Goal: Use online tool/utility: Utilize a website feature to perform a specific function

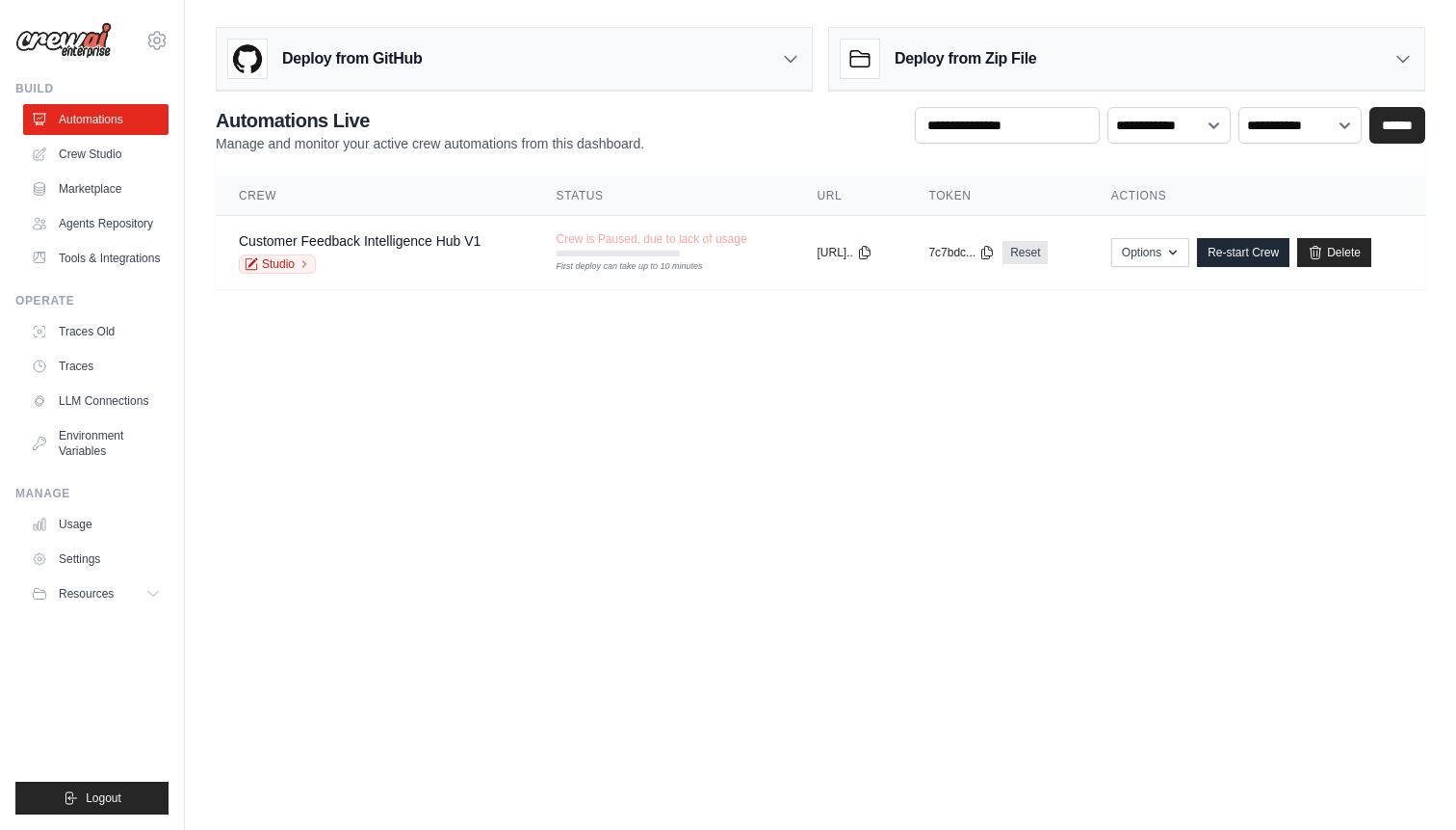
click at [783, 383] on body "sarthak8696@gmail.com Settings Build Automations" at bounding box center [728, 415] width 1456 height 830
click at [82, 157] on link "Crew Studio" at bounding box center [98, 153] width 145 height 30
click at [280, 263] on link "Studio" at bounding box center [277, 264] width 77 height 20
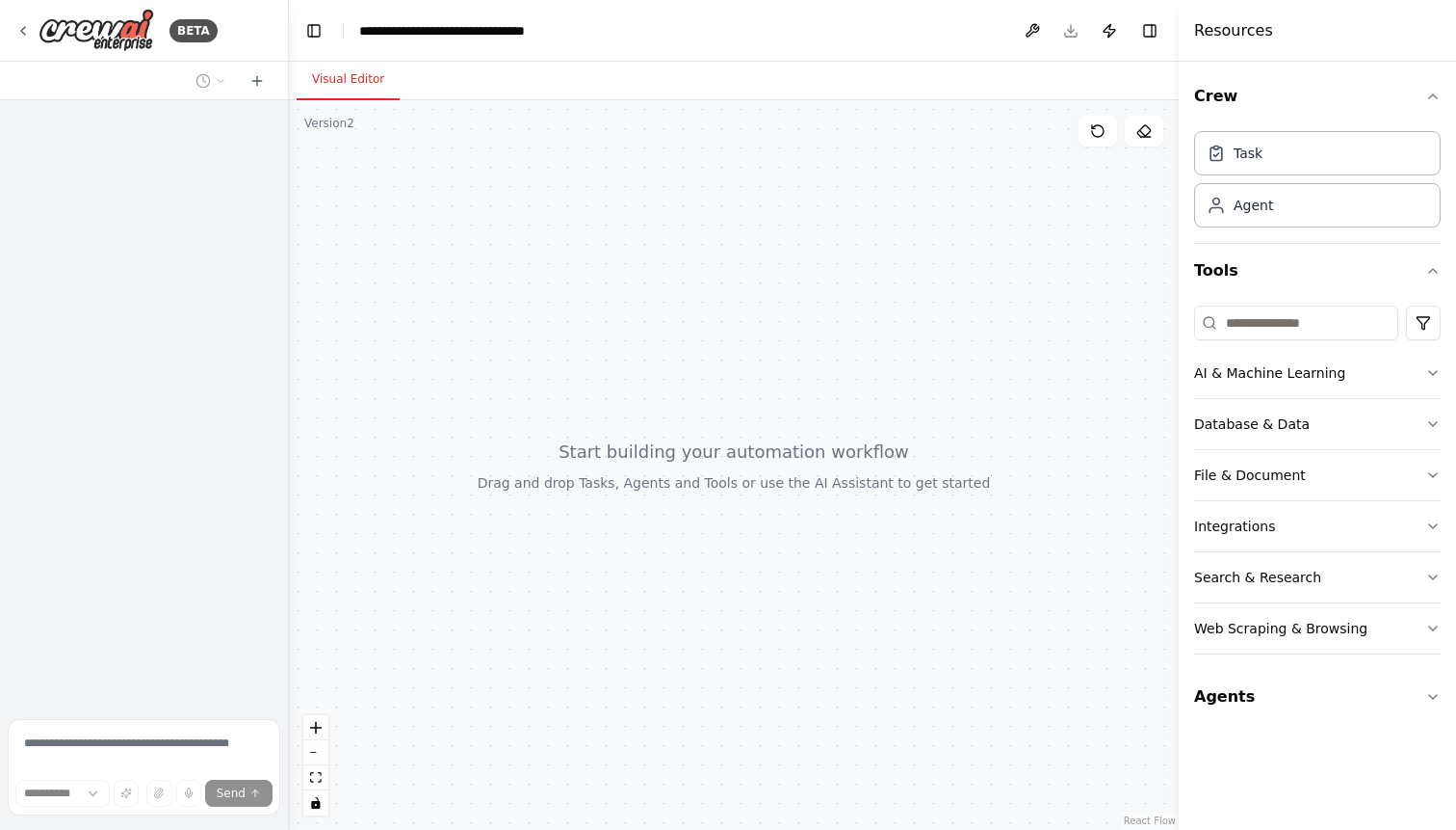
select select "****"
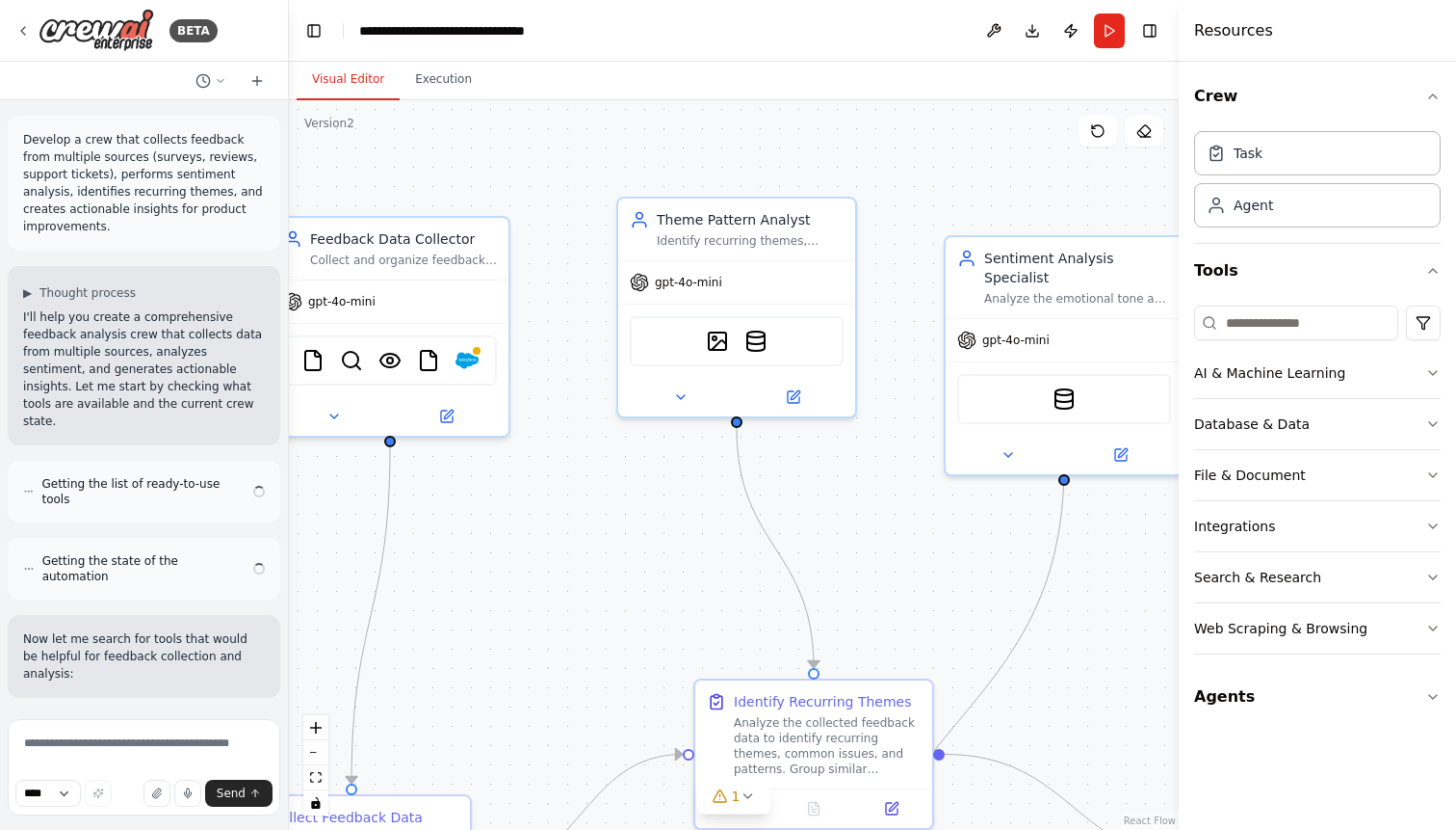
scroll to position [14954, 0]
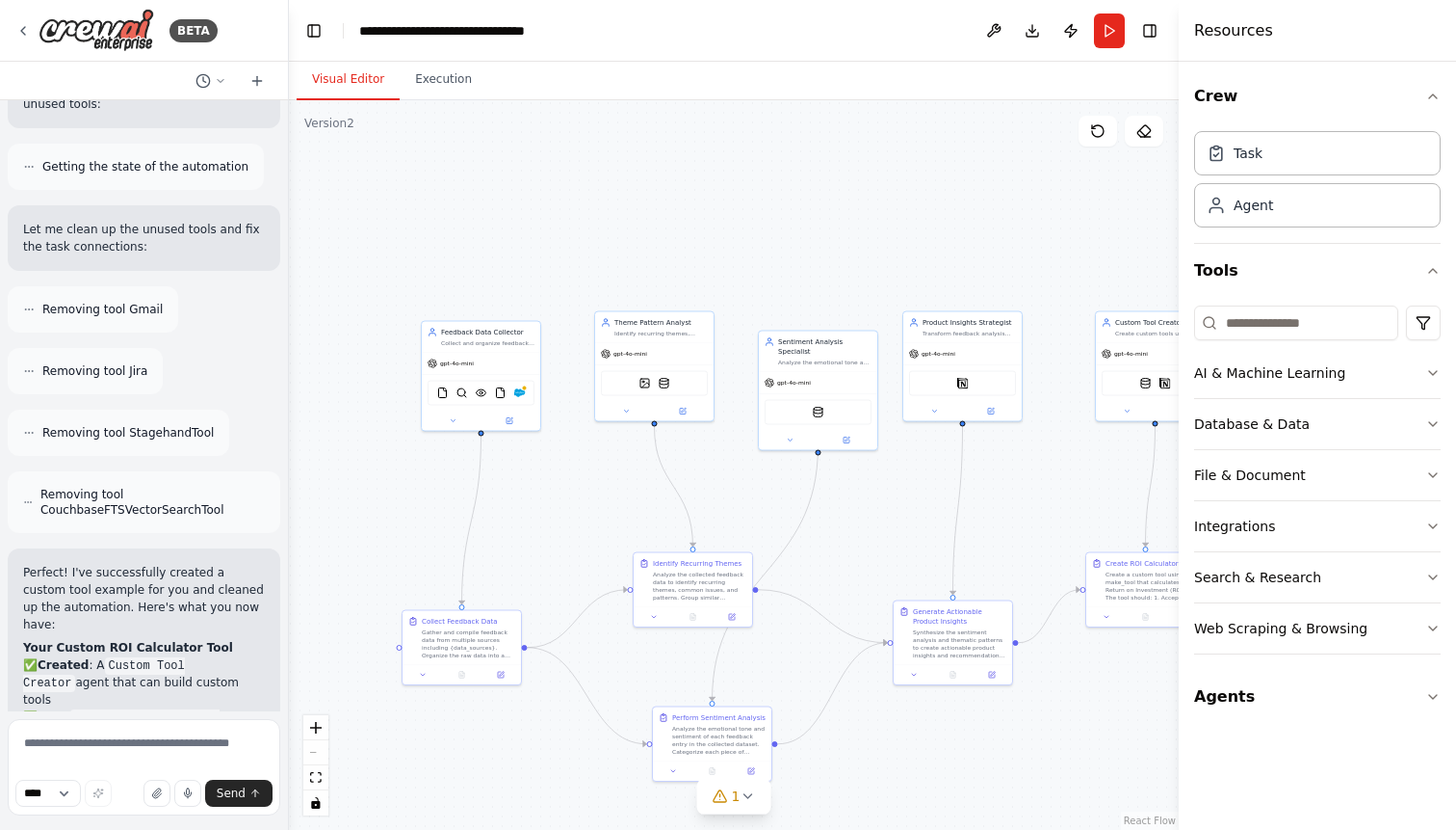
drag, startPoint x: 1046, startPoint y: 566, endPoint x: 859, endPoint y: 503, distance: 197.3
click at [859, 503] on div ".deletable-edge-delete-btn { width: 20px; height: 20px; border: 0px solid #ffff…" at bounding box center [733, 465] width 890 height 730
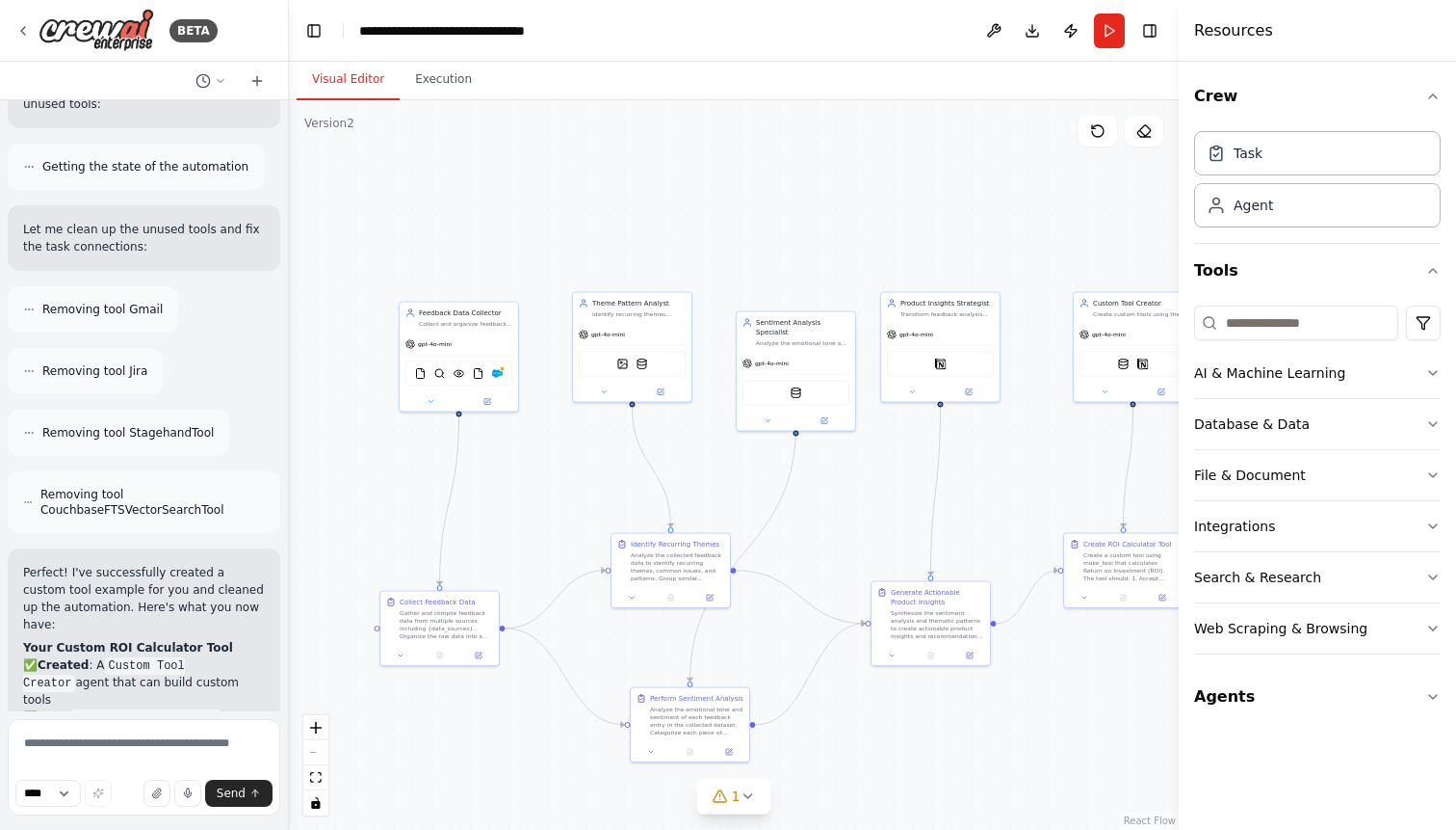
drag, startPoint x: 998, startPoint y: 494, endPoint x: 848, endPoint y: 492, distance: 150.0
click at [848, 492] on div ".deletable-edge-delete-btn { width: 20px; height: 20px; border: 0px solid #ffff…" at bounding box center [733, 465] width 890 height 730
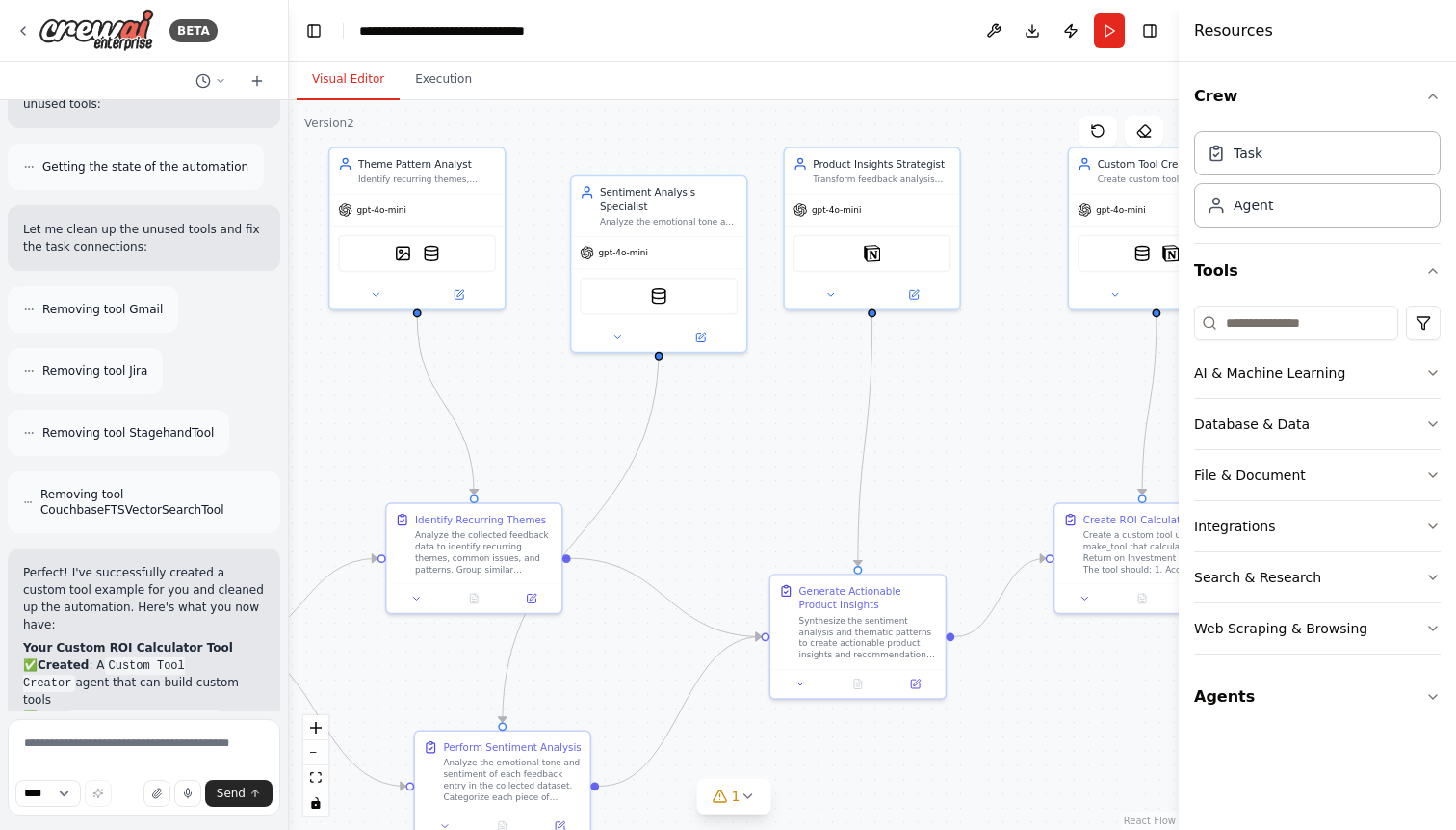
drag, startPoint x: 832, startPoint y: 508, endPoint x: 962, endPoint y: 448, distance: 143.2
click at [962, 448] on div ".deletable-edge-delete-btn { width: 20px; height: 20px; border: 0px solid #ffff…" at bounding box center [733, 465] width 890 height 730
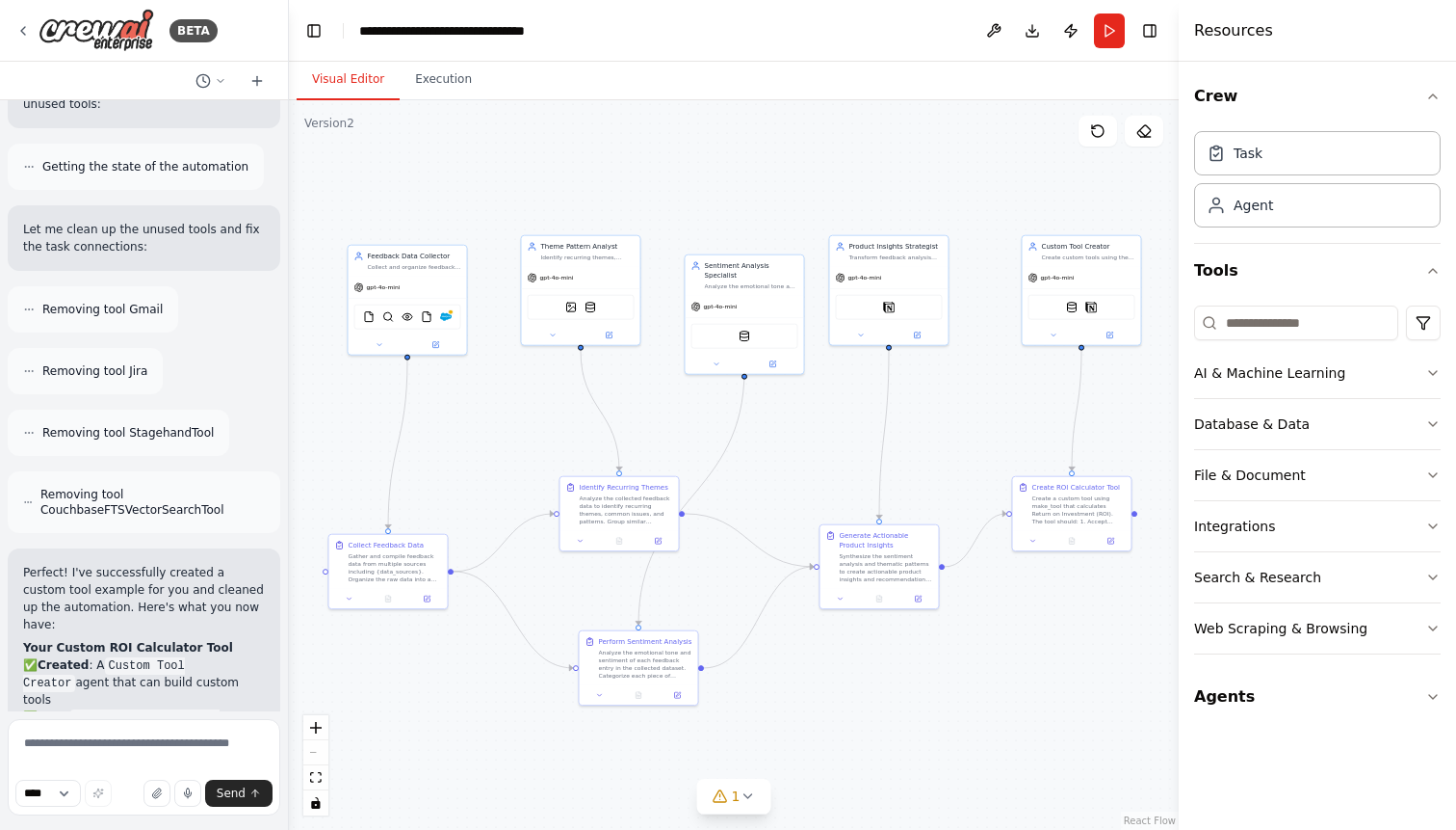
drag, startPoint x: 985, startPoint y: 435, endPoint x: 958, endPoint y: 435, distance: 27.0
click at [958, 435] on div ".deletable-edge-delete-btn { width: 20px; height: 20px; border: 0px solid #ffff…" at bounding box center [733, 465] width 890 height 730
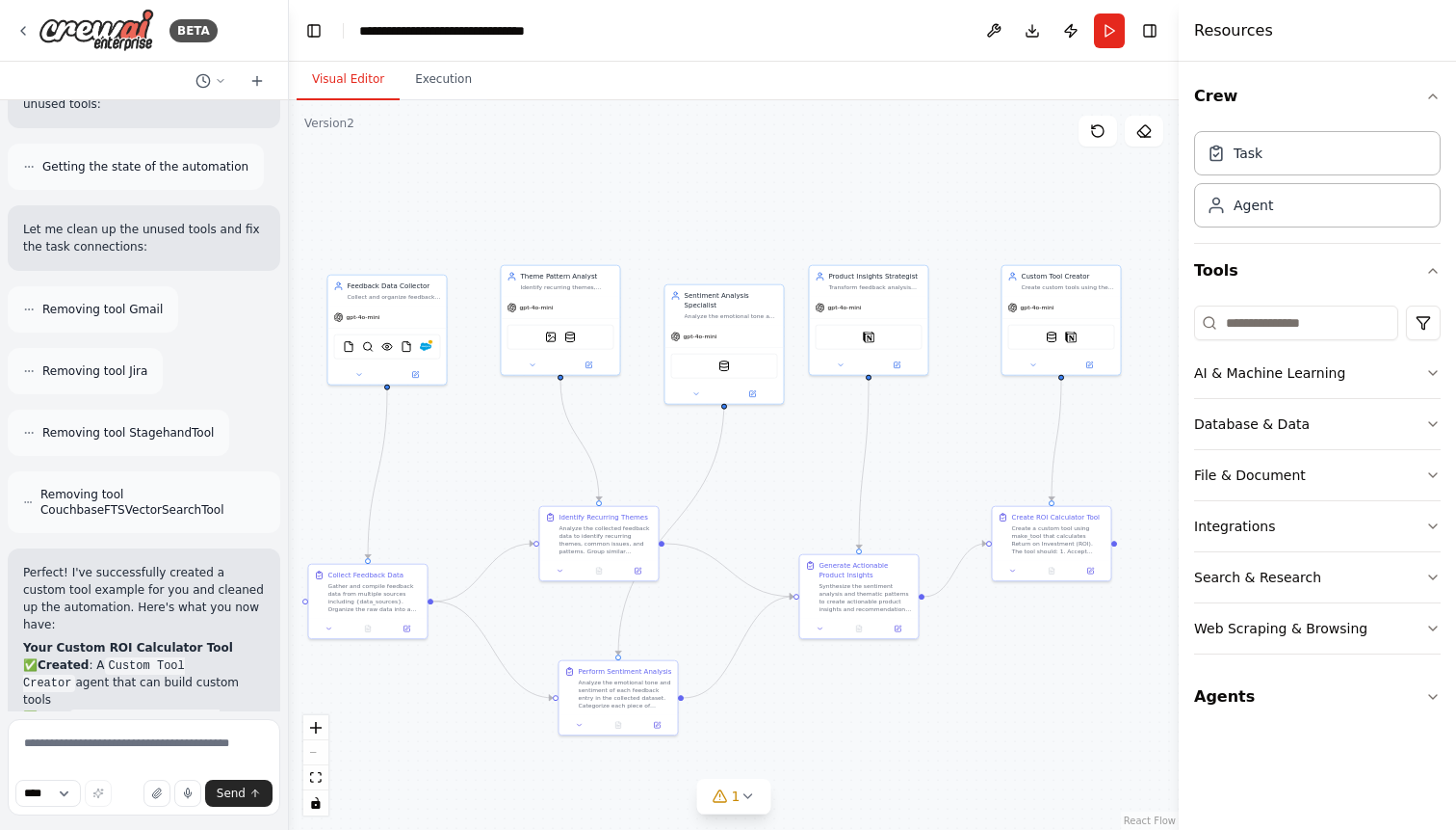
drag, startPoint x: 510, startPoint y: 427, endPoint x: 488, endPoint y: 457, distance: 37.2
click at [488, 457] on div ".deletable-edge-delete-btn { width: 20px; height: 20px; border: 0px solid #ffff…" at bounding box center [733, 465] width 890 height 730
click at [1033, 33] on button "Download" at bounding box center [1032, 30] width 30 height 34
click at [1039, 176] on div ".deletable-edge-delete-btn { width: 20px; height: 20px; border: 0px solid #ffff…" at bounding box center [733, 465] width 890 height 730
drag, startPoint x: 473, startPoint y: 425, endPoint x: 496, endPoint y: 424, distance: 23.0
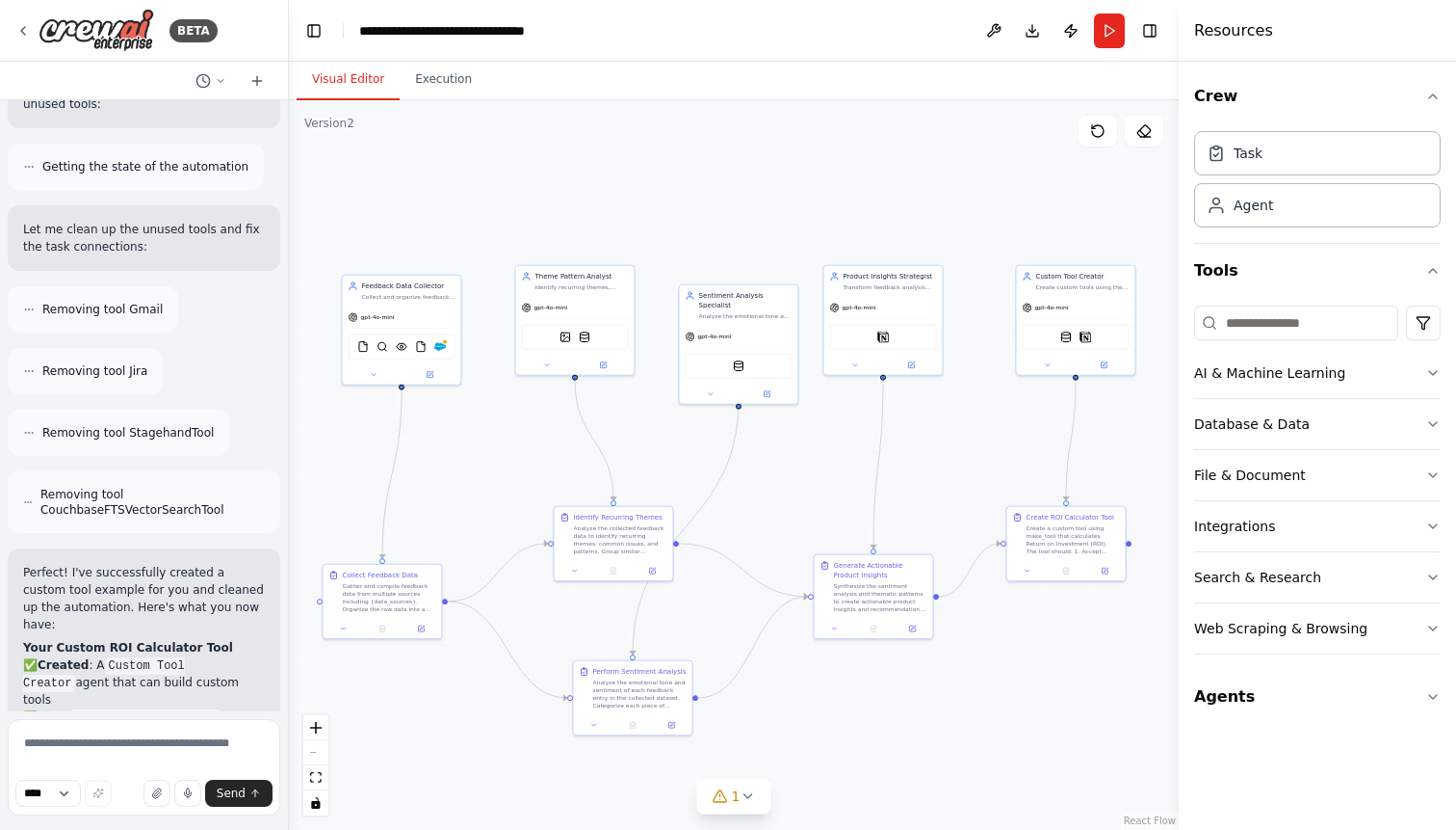
click at [496, 424] on div ".deletable-edge-delete-btn { width: 20px; height: 20px; border: 0px solid #ffff…" at bounding box center [733, 465] width 890 height 730
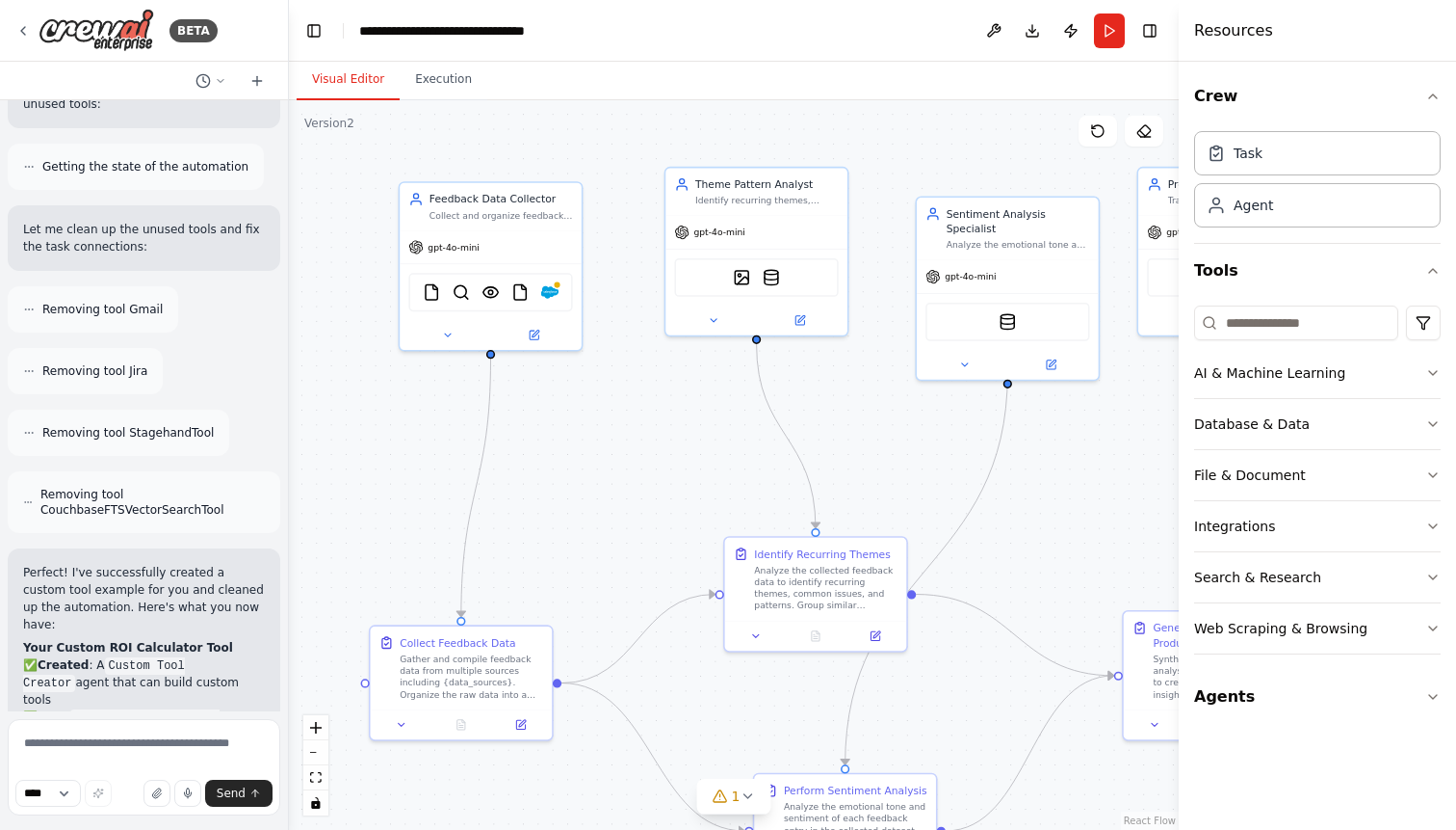
drag, startPoint x: 483, startPoint y: 443, endPoint x: 632, endPoint y: 427, distance: 149.9
click at [632, 427] on div ".deletable-edge-delete-btn { width: 20px; height: 20px; border: 0px solid #ffff…" at bounding box center [733, 465] width 890 height 730
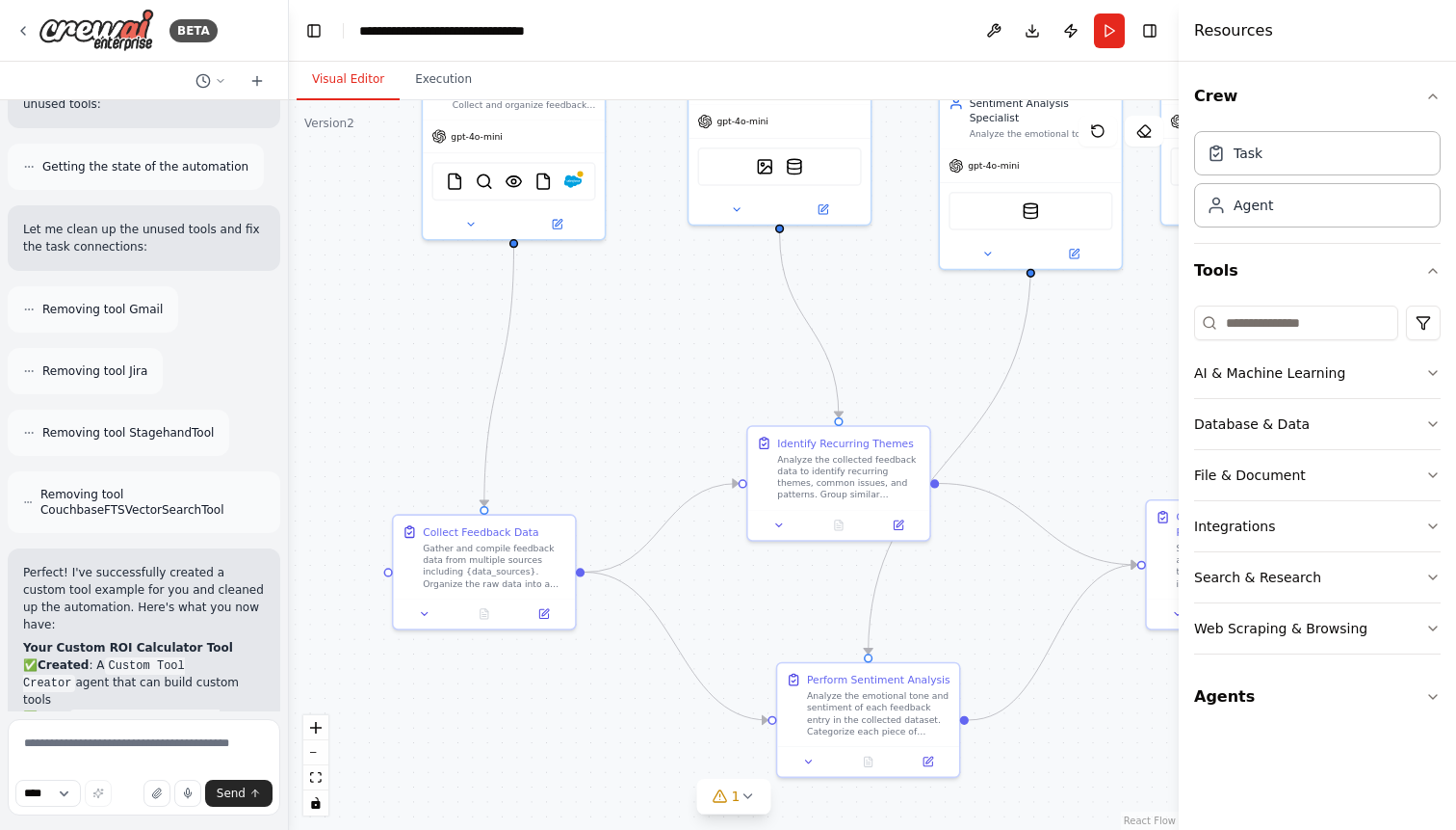
drag, startPoint x: 617, startPoint y: 531, endPoint x: 617, endPoint y: 343, distance: 188.0
click at [617, 343] on div ".deletable-edge-delete-btn { width: 20px; height: 20px; border: 0px solid #ffff…" at bounding box center [733, 465] width 890 height 730
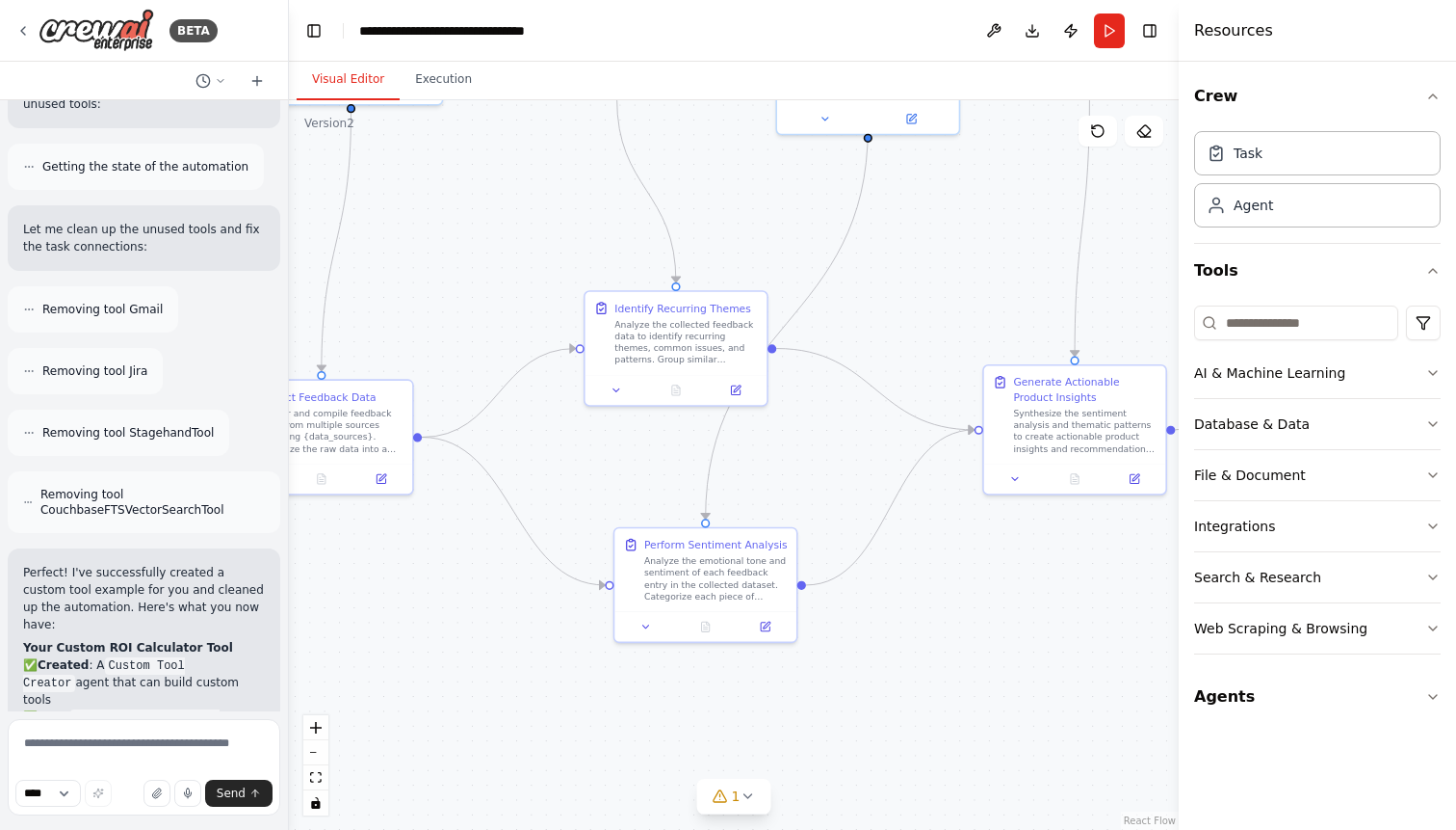
drag, startPoint x: 918, startPoint y: 513, endPoint x: 730, endPoint y: 449, distance: 198.6
click at [730, 450] on div ".deletable-edge-delete-btn { width: 20px; height: 20px; border: 0px solid #ffff…" at bounding box center [733, 465] width 890 height 730
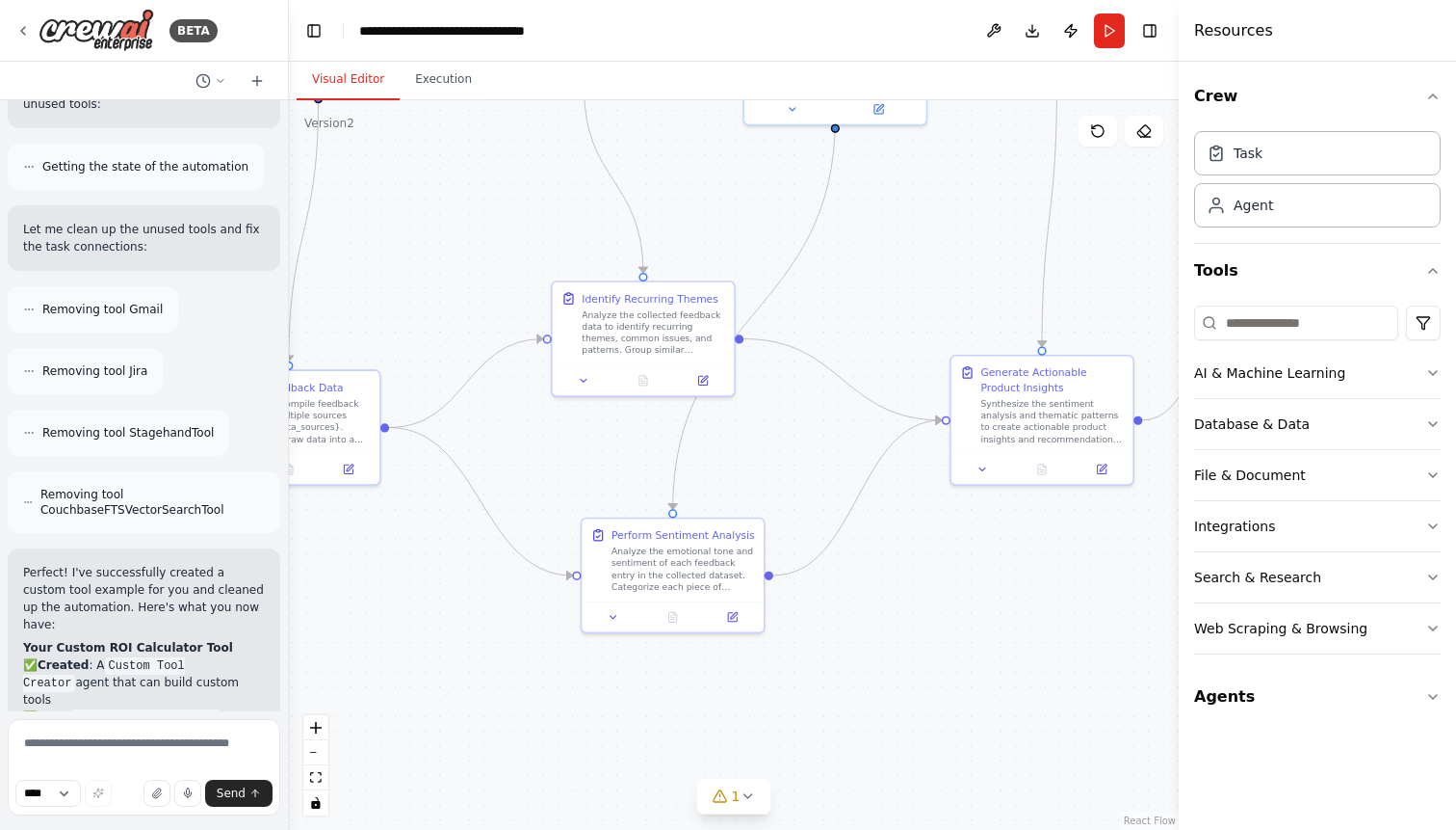
drag, startPoint x: 937, startPoint y: 590, endPoint x: 762, endPoint y: 671, distance: 192.8
click at [762, 671] on div ".deletable-edge-delete-btn { width: 20px; height: 20px; border: 0px solid #ffff…" at bounding box center [733, 465] width 890 height 730
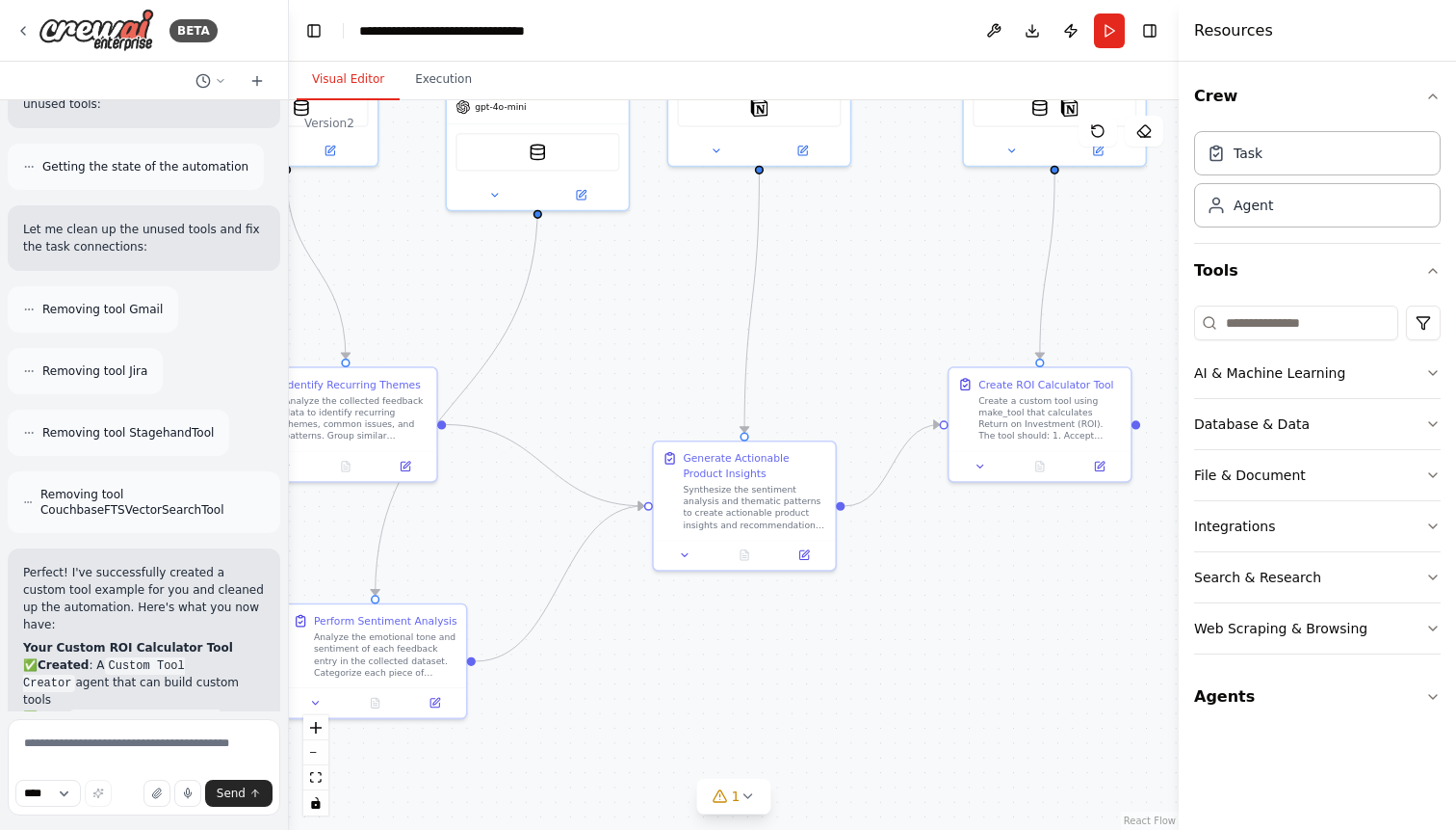
drag, startPoint x: 1003, startPoint y: 593, endPoint x: 867, endPoint y: 600, distance: 136.2
click at [867, 600] on div ".deletable-edge-delete-btn { width: 20px; height: 20px; border: 0px solid #ffff…" at bounding box center [733, 465] width 890 height 730
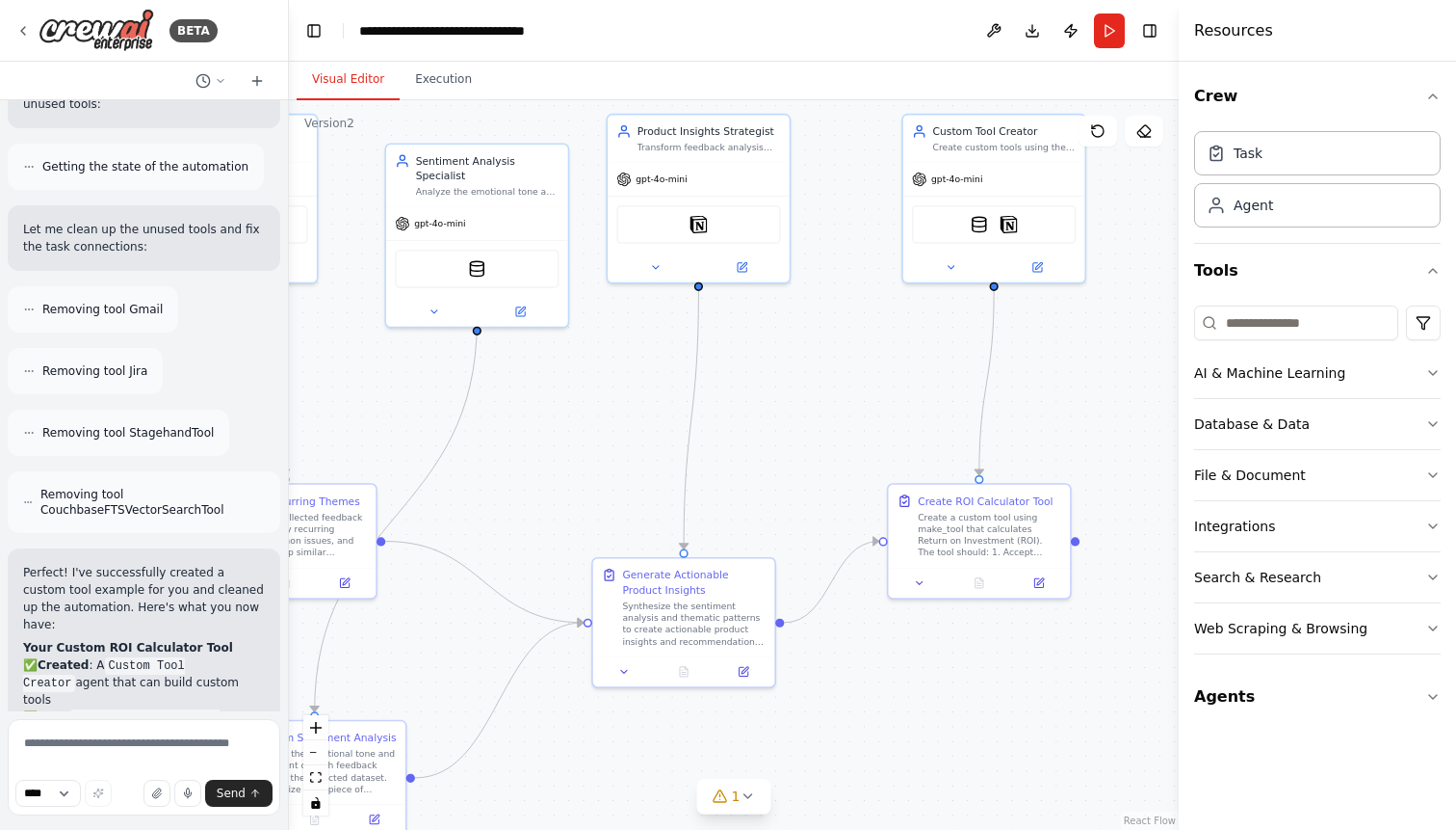
drag, startPoint x: 904, startPoint y: 264, endPoint x: 839, endPoint y: 409, distance: 158.9
click at [839, 409] on div ".deletable-edge-delete-btn { width: 20px; height: 20px; border: 0px solid #ffff…" at bounding box center [733, 465] width 890 height 730
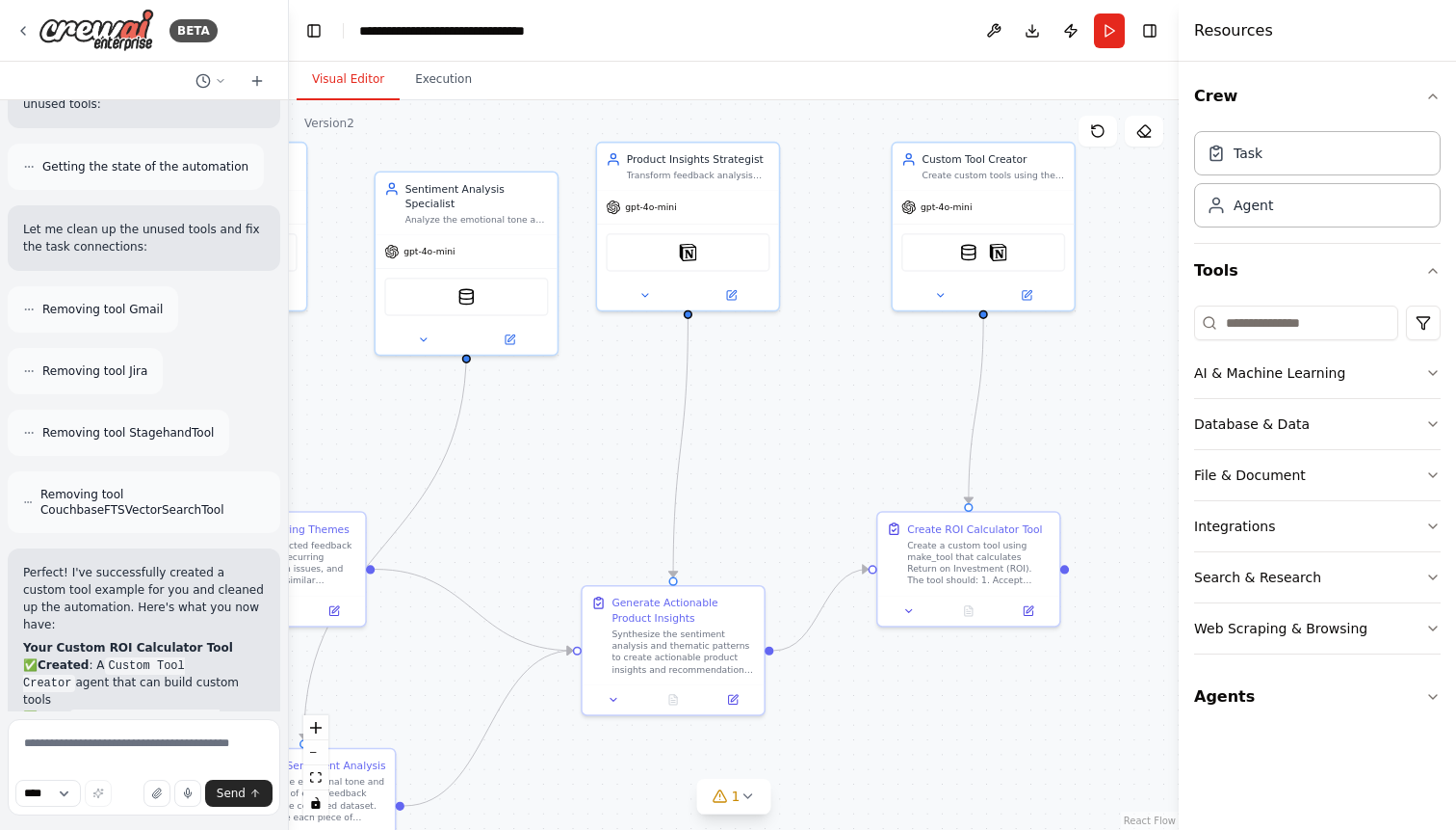
drag, startPoint x: 822, startPoint y: 393, endPoint x: 992, endPoint y: 392, distance: 170.0
click at [991, 393] on div ".deletable-edge-delete-btn { width: 20px; height: 20px; border: 0px solid #ffff…" at bounding box center [733, 465] width 890 height 730
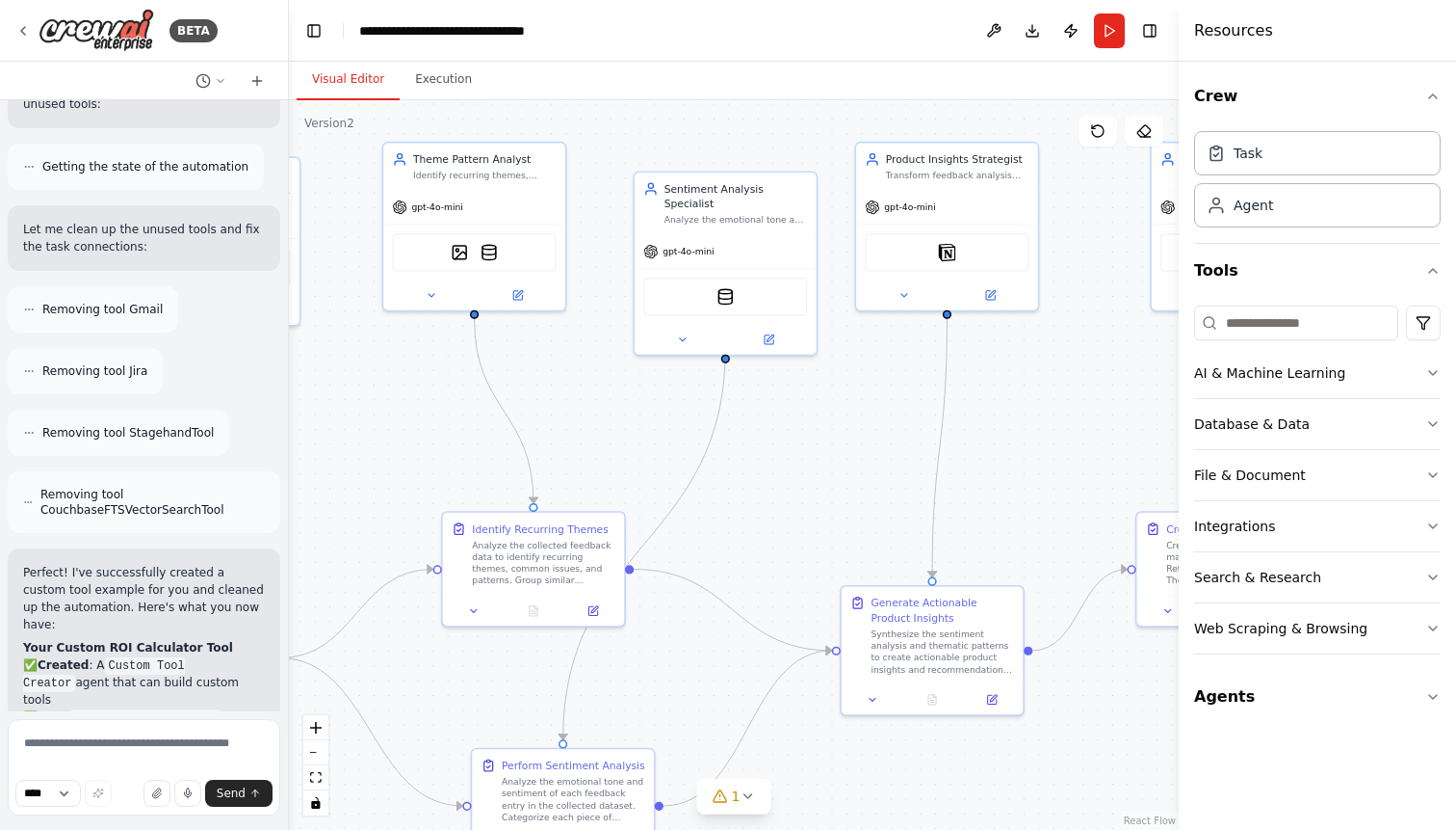
drag, startPoint x: 755, startPoint y: 416, endPoint x: 851, endPoint y: 415, distance: 96.0
click at [851, 415] on div ".deletable-edge-delete-btn { width: 20px; height: 20px; border: 0px solid #ffff…" at bounding box center [733, 465] width 890 height 730
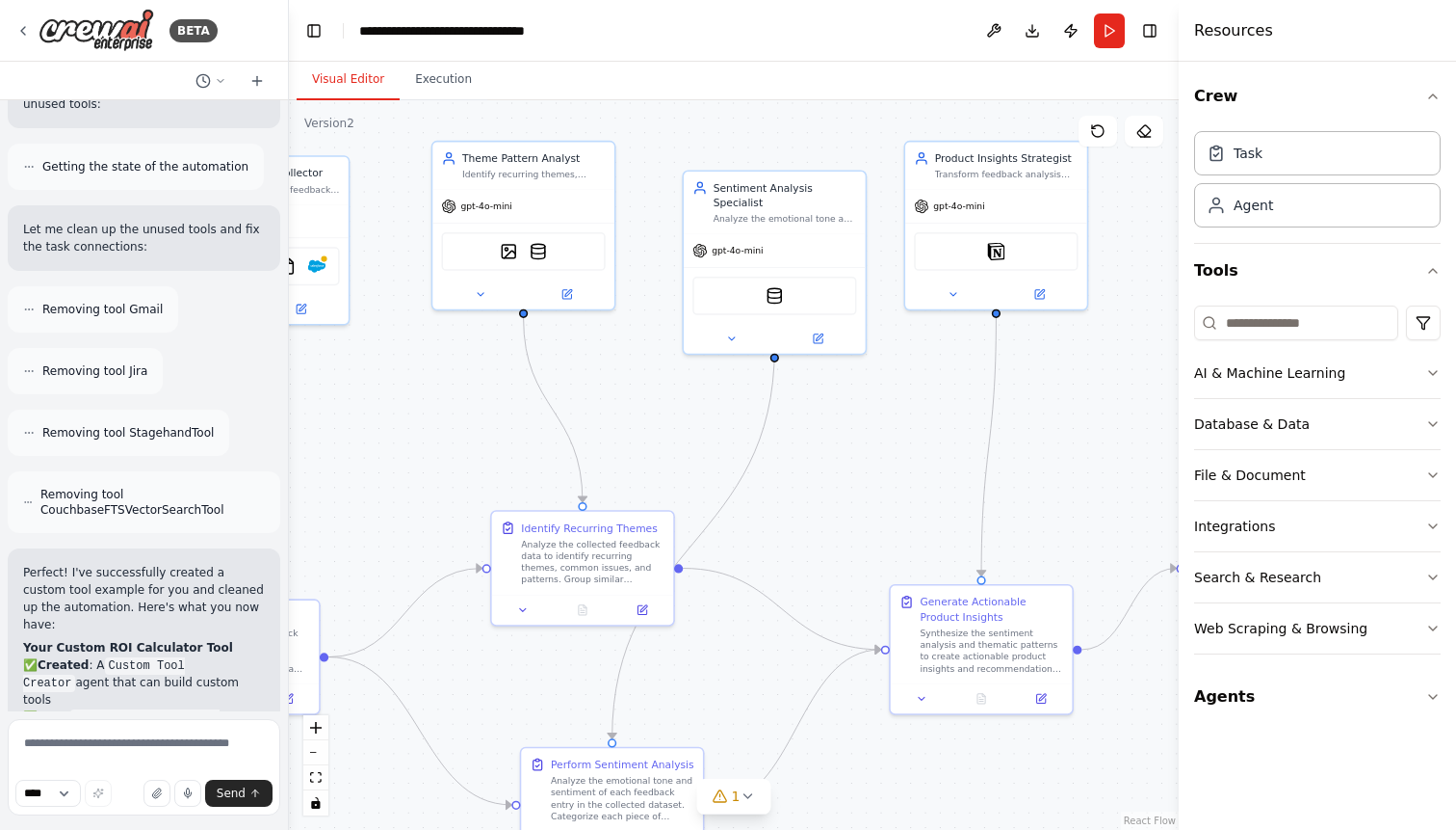
drag, startPoint x: 575, startPoint y: 383, endPoint x: 837, endPoint y: 359, distance: 263.1
click at [838, 359] on div ".deletable-edge-delete-btn { width: 20px; height: 20px; border: 0px solid #ffff…" at bounding box center [733, 465] width 890 height 730
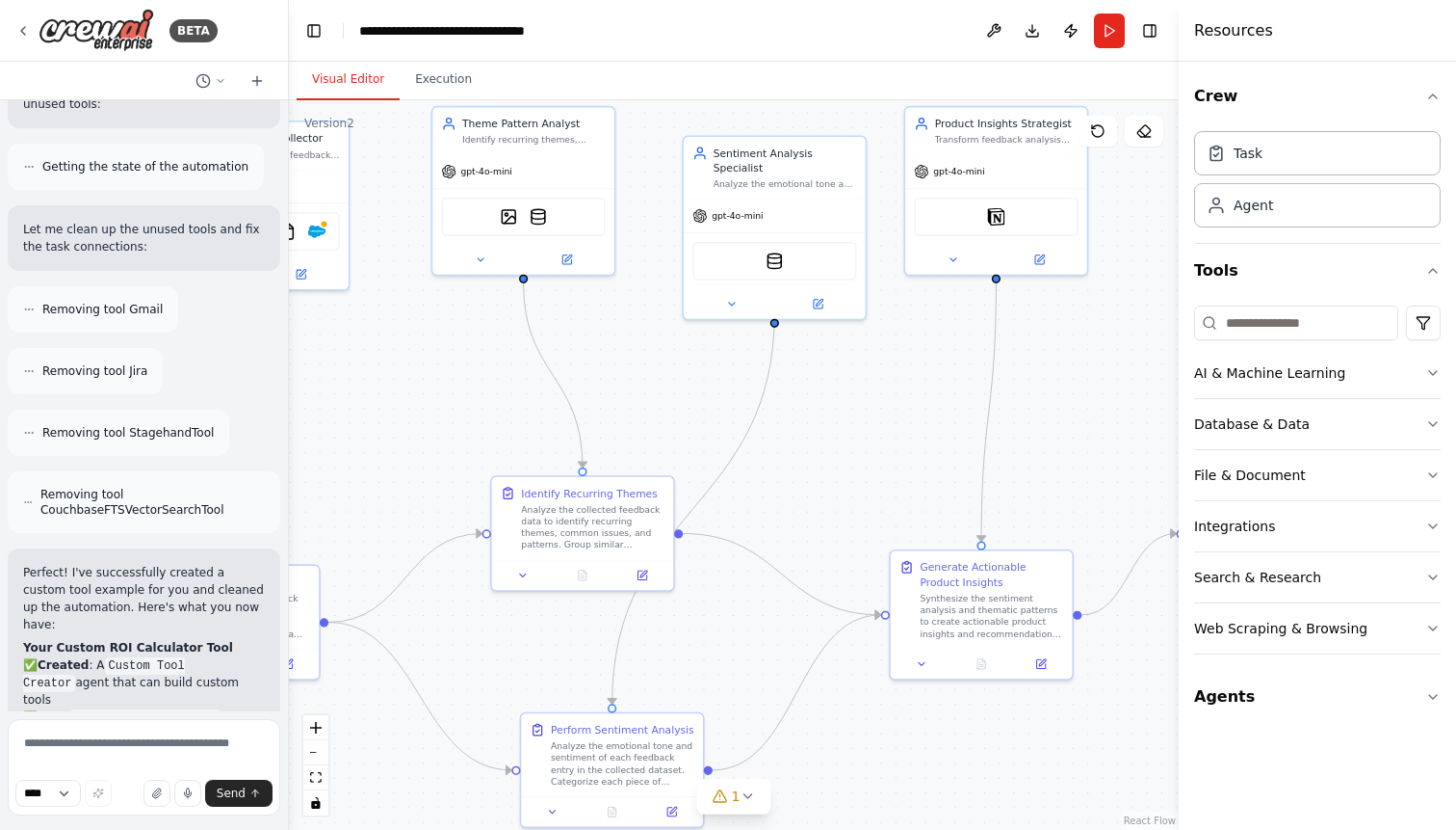
drag, startPoint x: 995, startPoint y: 394, endPoint x: 774, endPoint y: 384, distance: 221.2
click at [774, 384] on div ".deletable-edge-delete-btn { width: 20px; height: 20px; border: 0px solid #ffff…" at bounding box center [733, 465] width 890 height 730
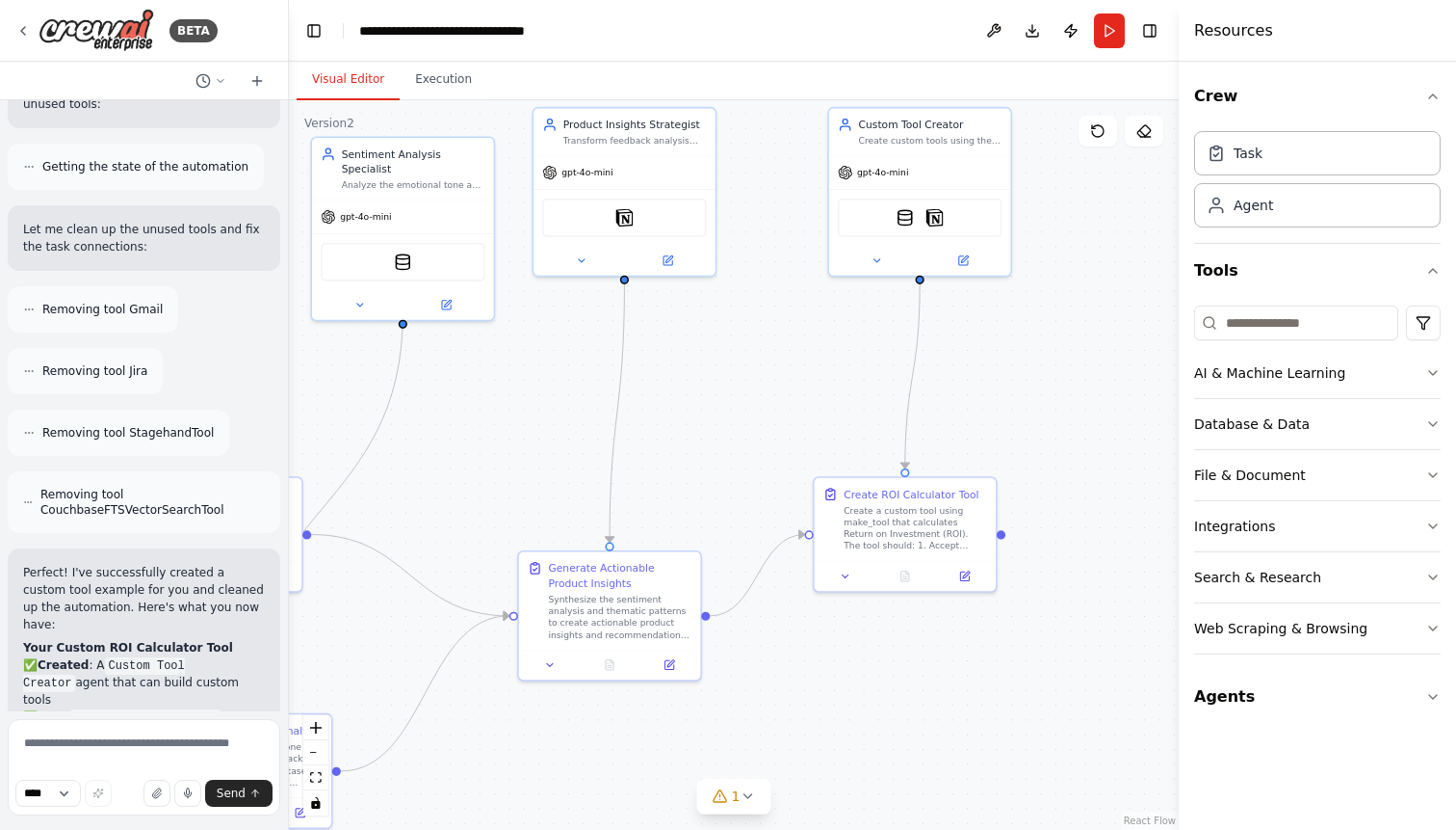
drag, startPoint x: 1100, startPoint y: 344, endPoint x: 701, endPoint y: 345, distance: 399.0
click at [701, 345] on div ".deletable-edge-delete-btn { width: 20px; height: 20px; border: 0px solid #ffff…" at bounding box center [733, 465] width 890 height 730
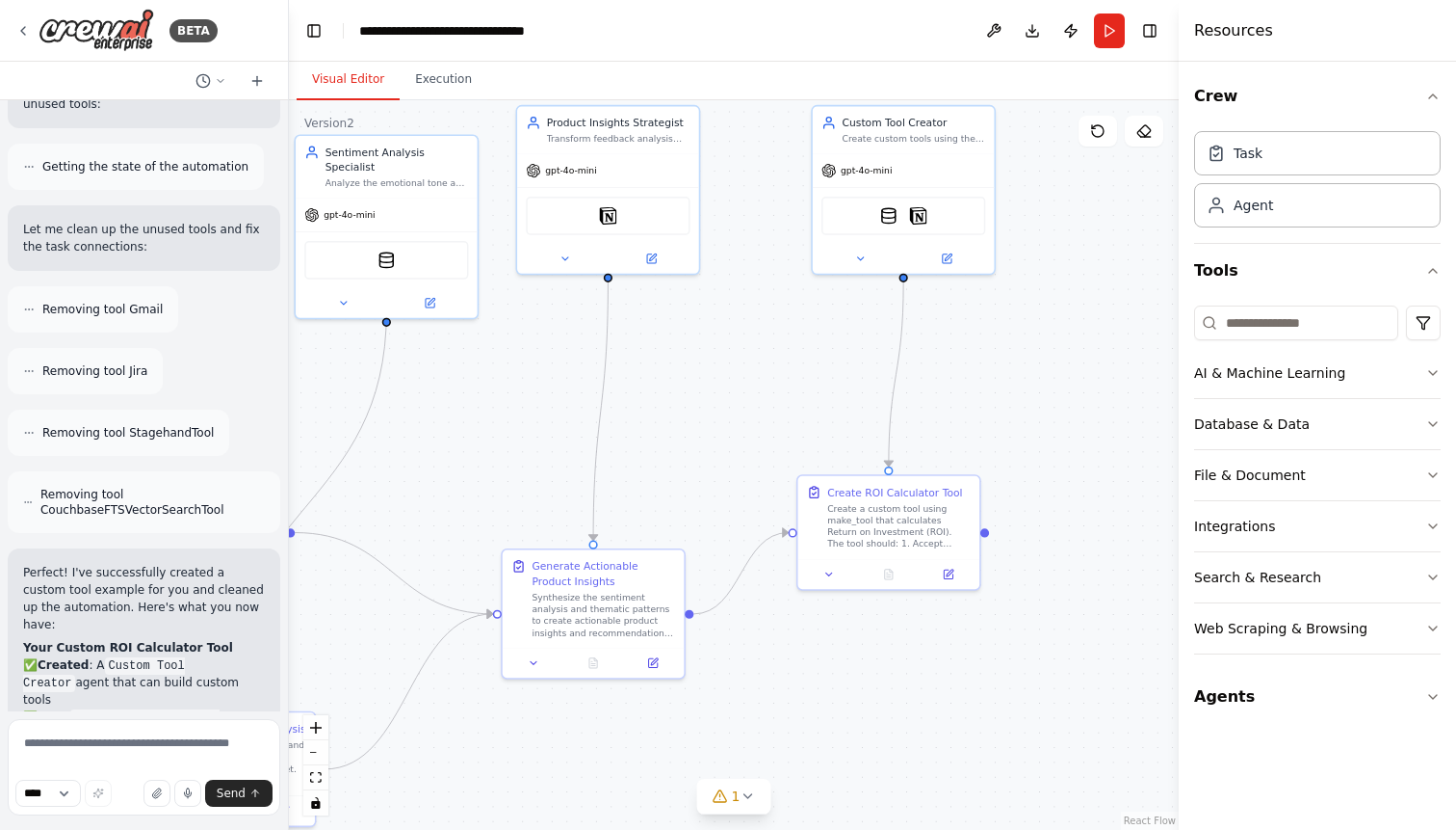
drag, startPoint x: 745, startPoint y: 346, endPoint x: 944, endPoint y: 317, distance: 201.1
click at [941, 317] on div ".deletable-edge-delete-btn { width: 20px; height: 20px; border: 0px solid #ffff…" at bounding box center [733, 465] width 890 height 730
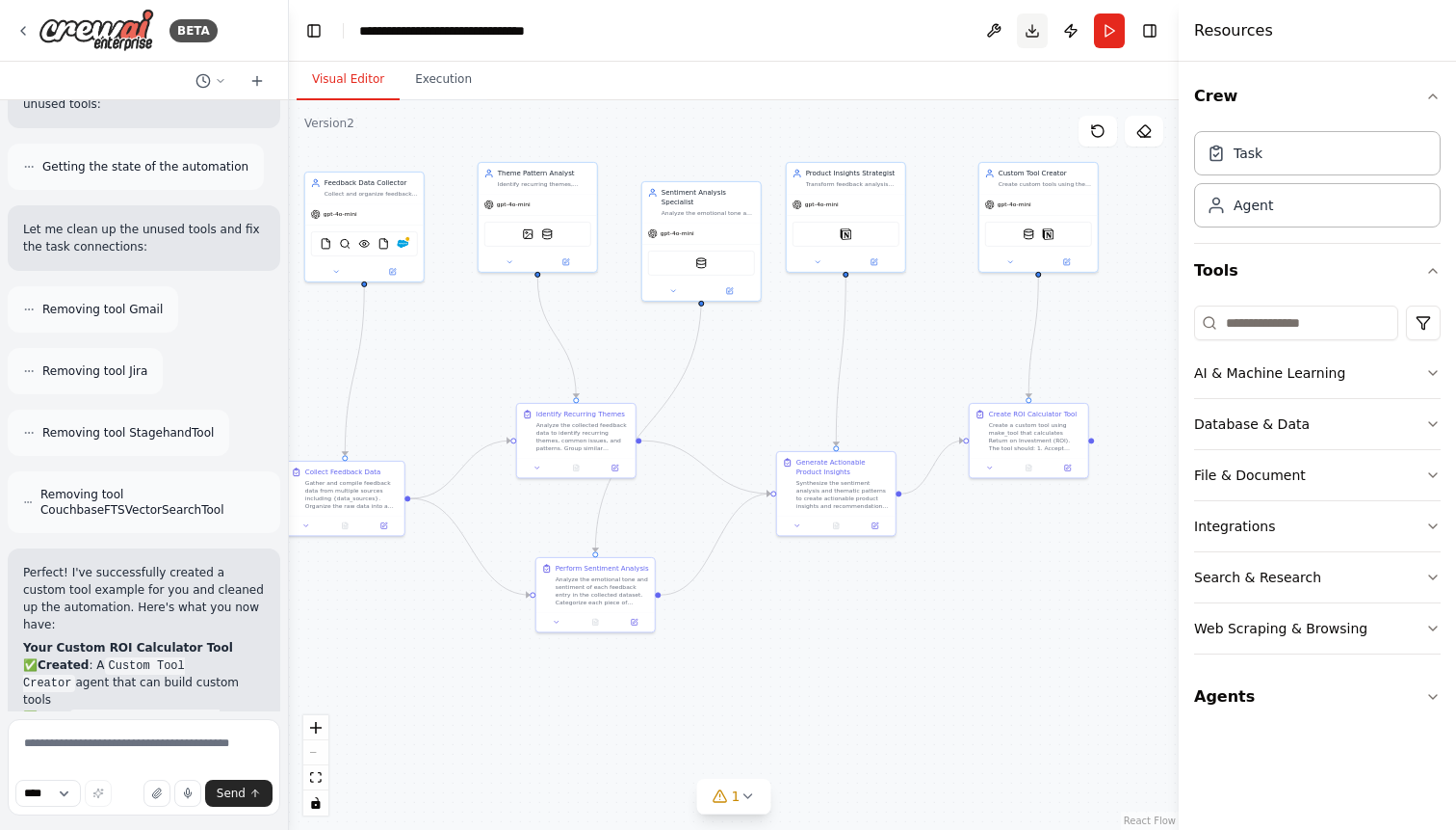
click at [1032, 33] on button "Download" at bounding box center [1032, 30] width 30 height 34
click at [1065, 569] on div ".deletable-edge-delete-btn { width: 20px; height: 20px; border: 0px solid #ffff…" at bounding box center [733, 465] width 890 height 730
click at [898, 579] on div ".deletable-edge-delete-btn { width: 20px; height: 20px; border: 0px solid #ffff…" at bounding box center [733, 465] width 890 height 730
